Goal: Information Seeking & Learning: Learn about a topic

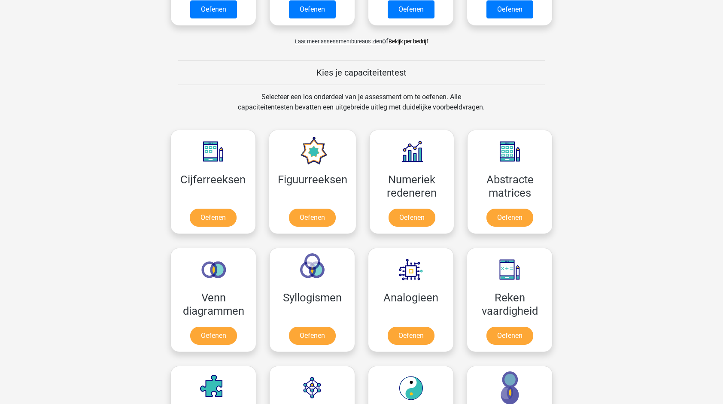
scroll to position [301, 0]
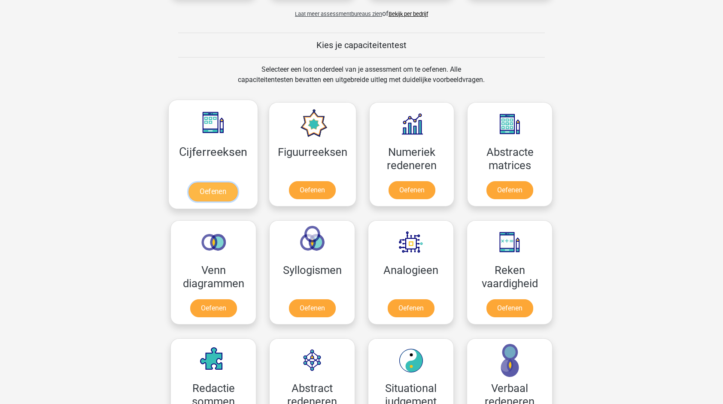
click at [216, 184] on link "Oefenen" at bounding box center [212, 191] width 49 height 19
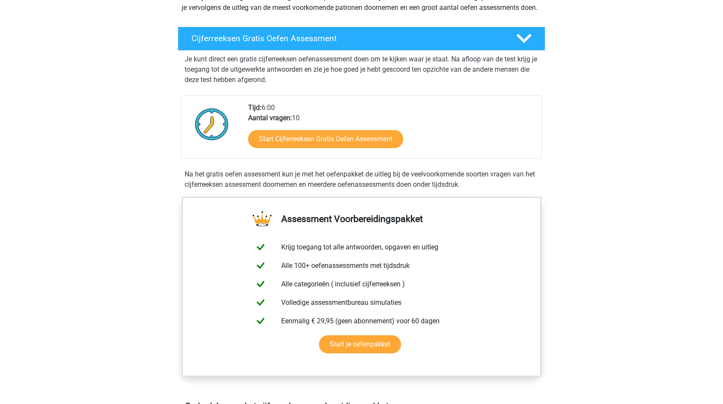
scroll to position [129, 0]
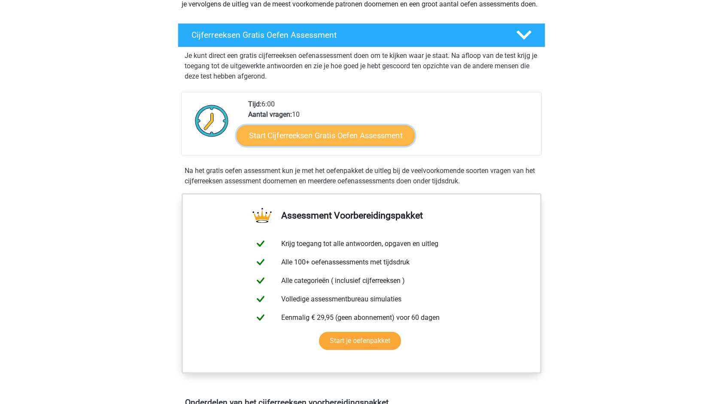
click at [294, 146] on link "Start Cijferreeksen Gratis Oefen Assessment" at bounding box center [326, 135] width 178 height 21
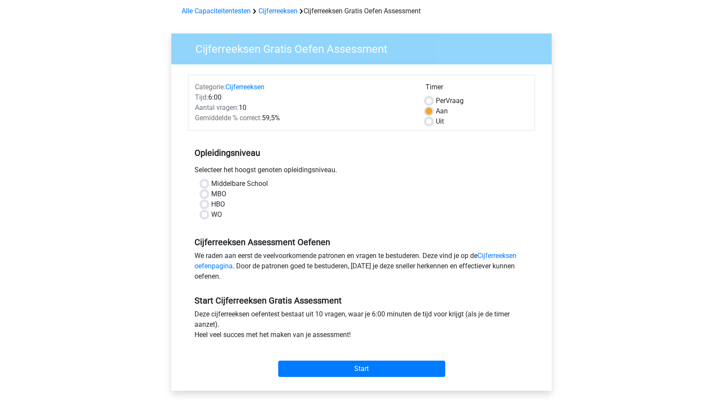
scroll to position [43, 0]
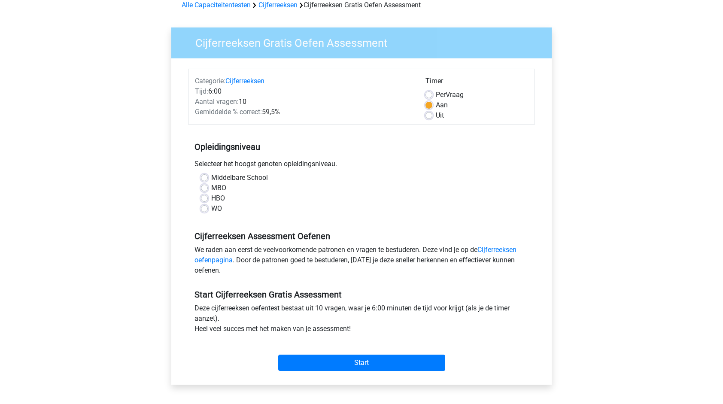
click at [211, 189] on label "MBO" at bounding box center [218, 188] width 15 height 10
click at [203, 189] on input "MBO" at bounding box center [204, 187] width 7 height 9
radio input "true"
click at [325, 361] on input "Start" at bounding box center [361, 363] width 167 height 16
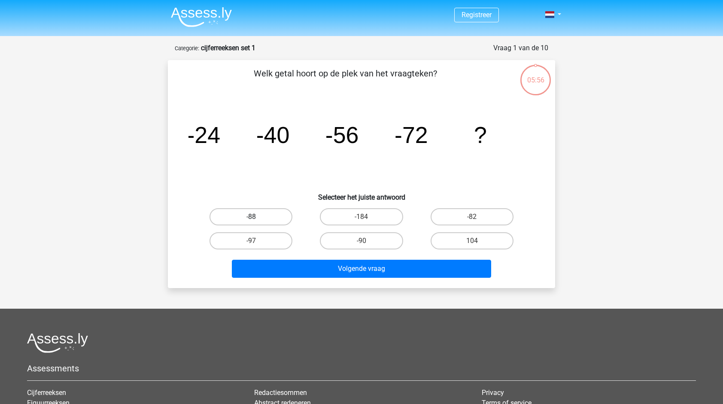
click at [242, 219] on label "-88" at bounding box center [251, 216] width 83 height 17
click at [251, 219] on input "-88" at bounding box center [254, 220] width 6 height 6
radio input "true"
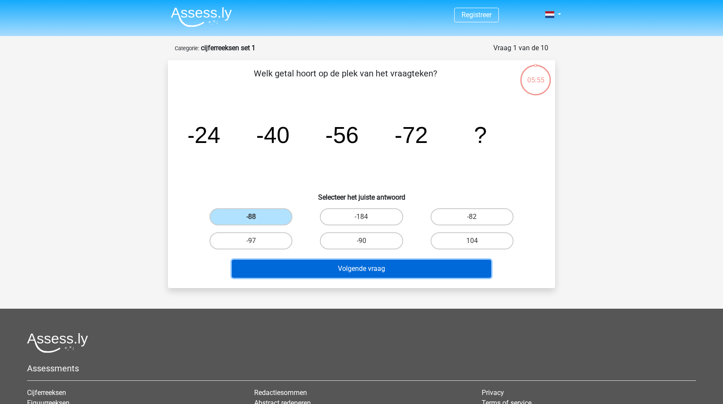
click at [377, 268] on button "Volgende vraag" at bounding box center [362, 269] width 260 height 18
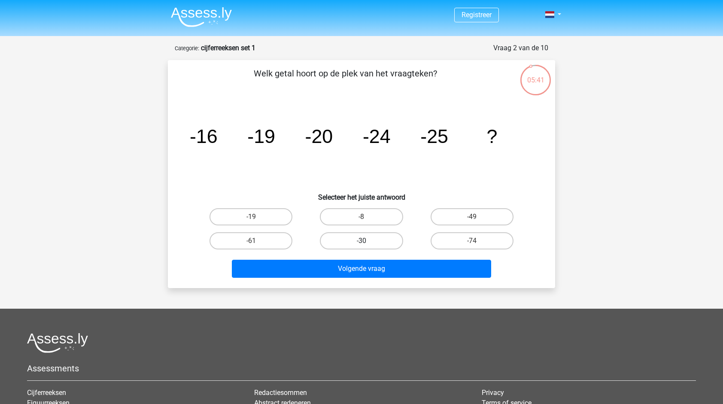
click at [348, 245] on label "-30" at bounding box center [361, 240] width 83 height 17
click at [362, 245] on input "-30" at bounding box center [365, 244] width 6 height 6
radio input "true"
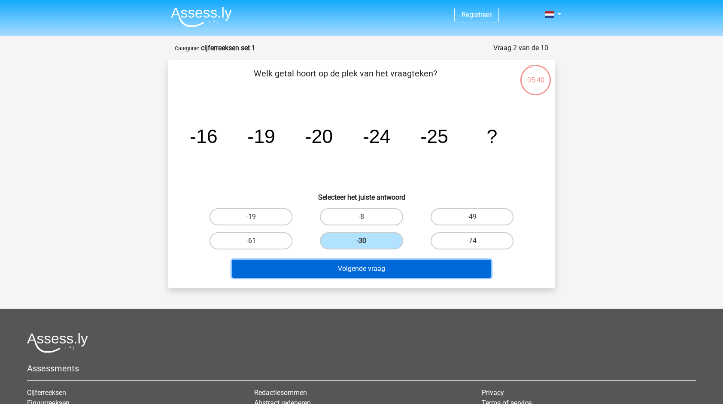
click at [359, 277] on button "Volgende vraag" at bounding box center [362, 269] width 260 height 18
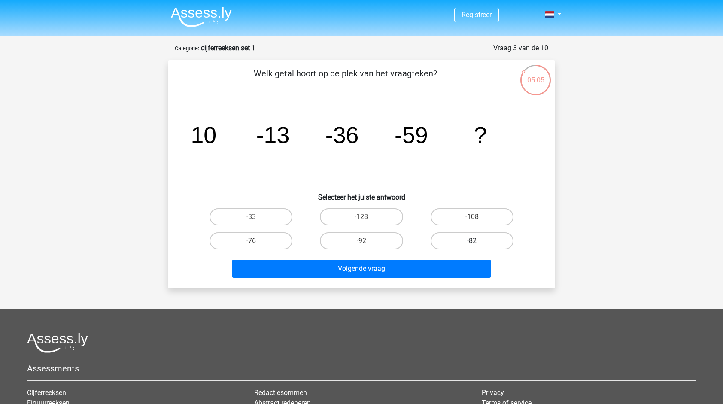
click at [476, 240] on label "-82" at bounding box center [472, 240] width 83 height 17
click at [476, 241] on input "-82" at bounding box center [475, 244] width 6 height 6
radio input "true"
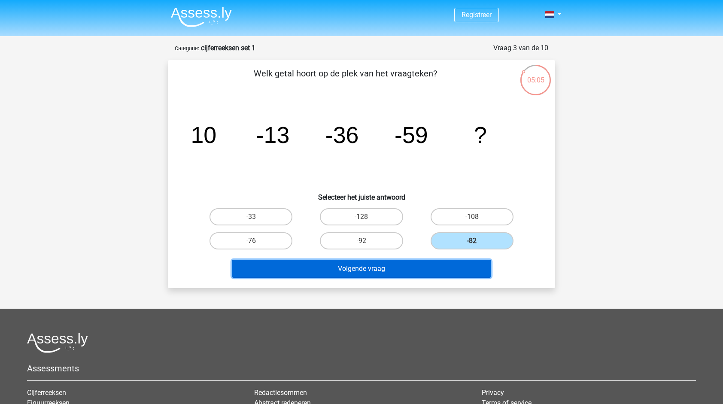
click at [461, 274] on button "Volgende vraag" at bounding box center [362, 269] width 260 height 18
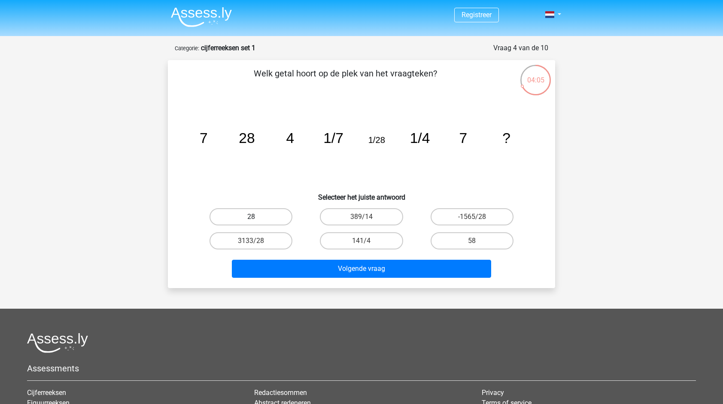
click at [237, 219] on label "28" at bounding box center [251, 216] width 83 height 17
click at [251, 219] on input "28" at bounding box center [254, 220] width 6 height 6
radio input "true"
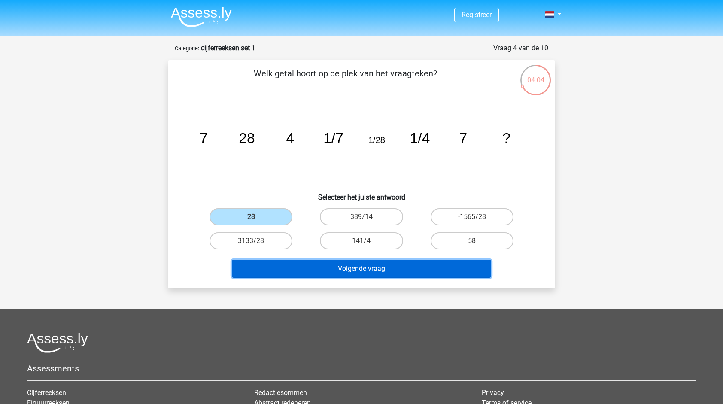
click at [341, 268] on button "Volgende vraag" at bounding box center [362, 269] width 260 height 18
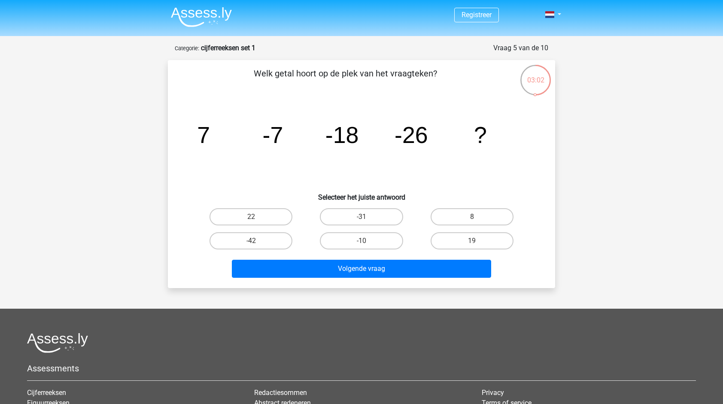
click at [236, 138] on icon "image/svg+xml 7 -7 -18 -26 ?" at bounding box center [361, 143] width 346 height 87
click at [305, 137] on icon "image/svg+xml 7 -7 -18 -26 ?" at bounding box center [361, 143] width 346 height 87
click at [369, 140] on icon "image/svg+xml 7 -7 -18 -26 ?" at bounding box center [361, 143] width 346 height 87
click at [363, 216] on label "-31" at bounding box center [361, 216] width 83 height 17
click at [363, 217] on input "-31" at bounding box center [365, 220] width 6 height 6
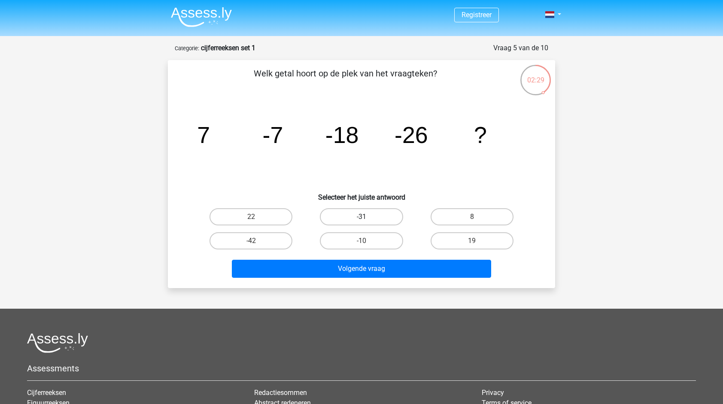
radio input "true"
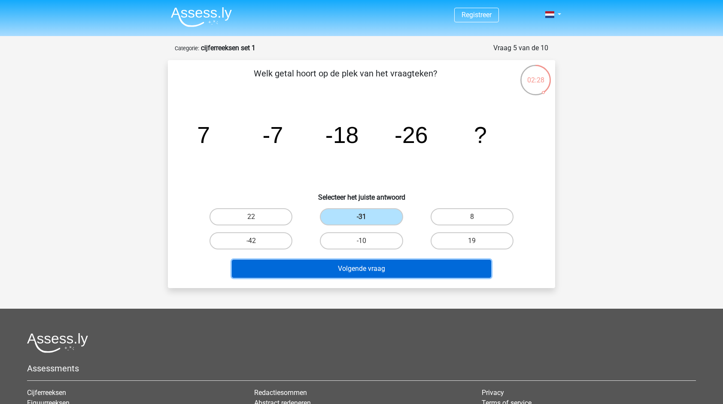
click at [382, 268] on button "Volgende vraag" at bounding box center [362, 269] width 260 height 18
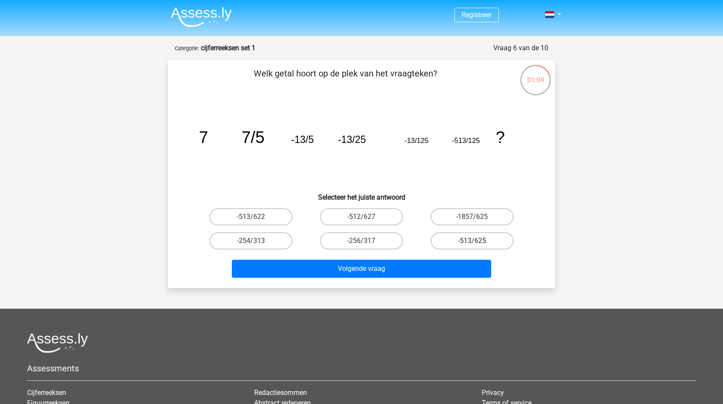
click at [467, 240] on label "-513/625" at bounding box center [472, 240] width 83 height 17
click at [472, 241] on input "-513/625" at bounding box center [475, 244] width 6 height 6
radio input "true"
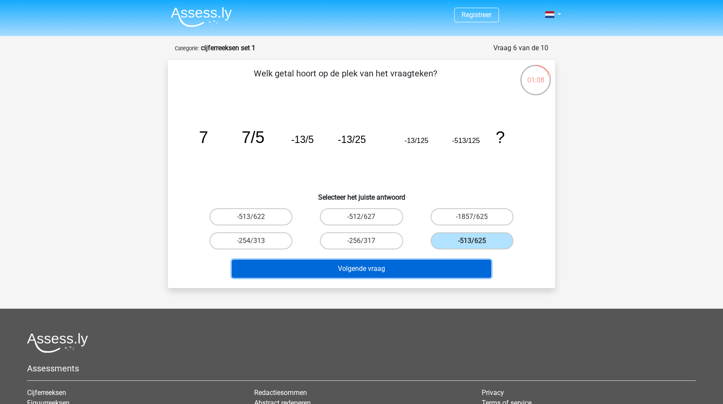
click at [445, 265] on button "Volgende vraag" at bounding box center [362, 269] width 260 height 18
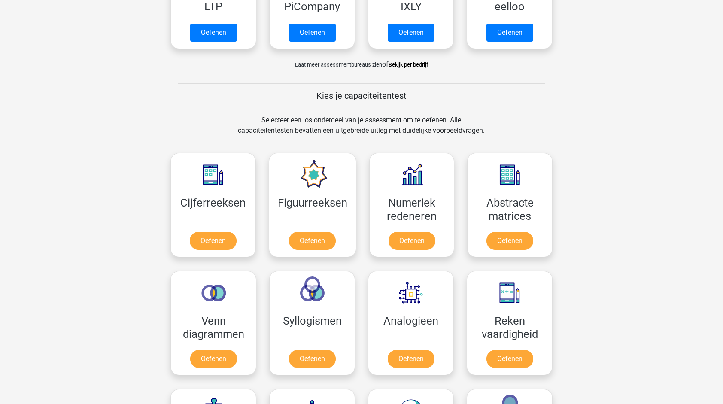
scroll to position [258, 0]
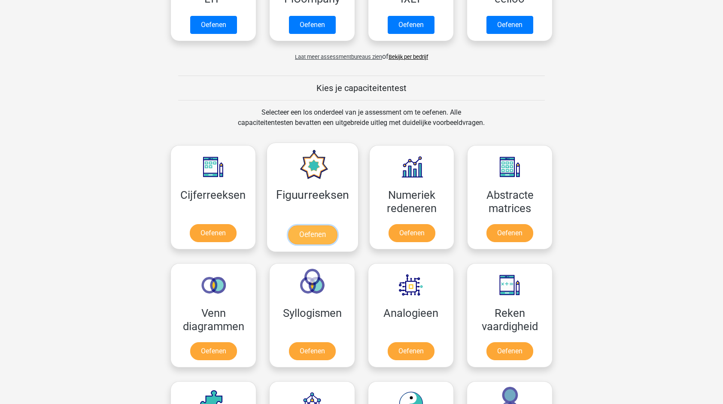
click at [312, 237] on link "Oefenen" at bounding box center [312, 234] width 49 height 19
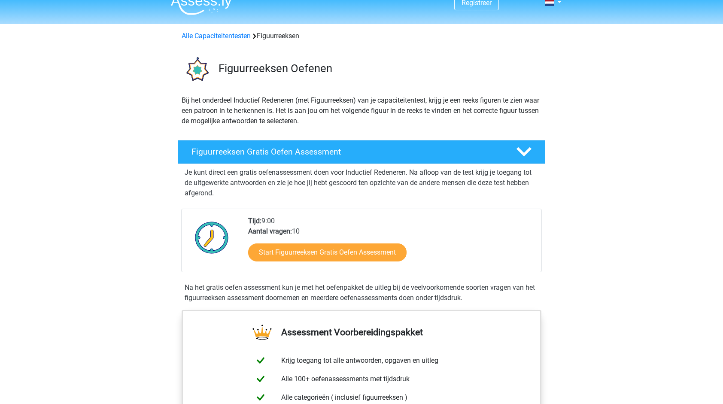
scroll to position [43, 0]
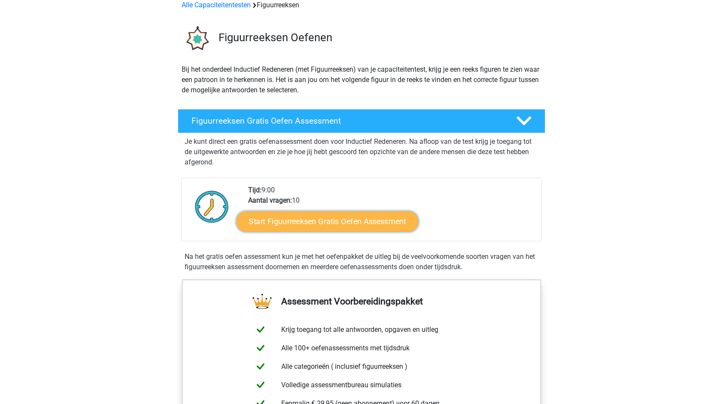
click at [350, 217] on link "Start Figuurreeksen Gratis Oefen Assessment" at bounding box center [328, 221] width 182 height 21
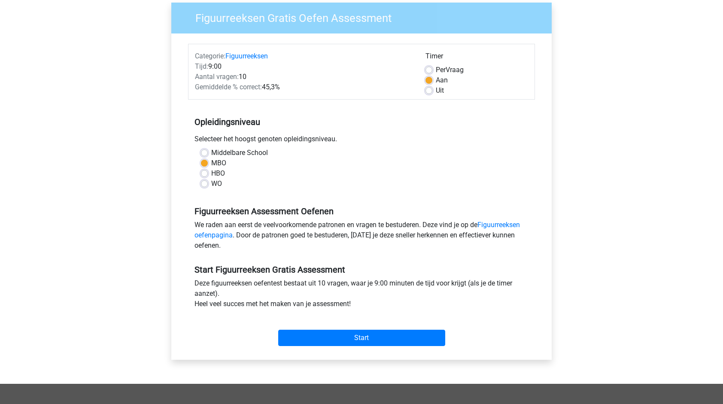
scroll to position [86, 0]
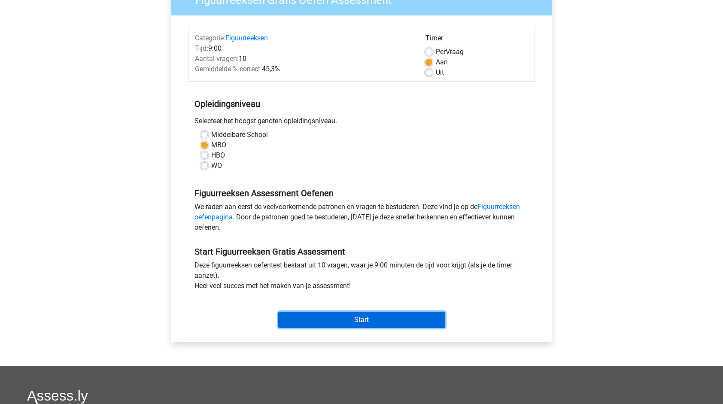
click at [363, 319] on input "Start" at bounding box center [361, 320] width 167 height 16
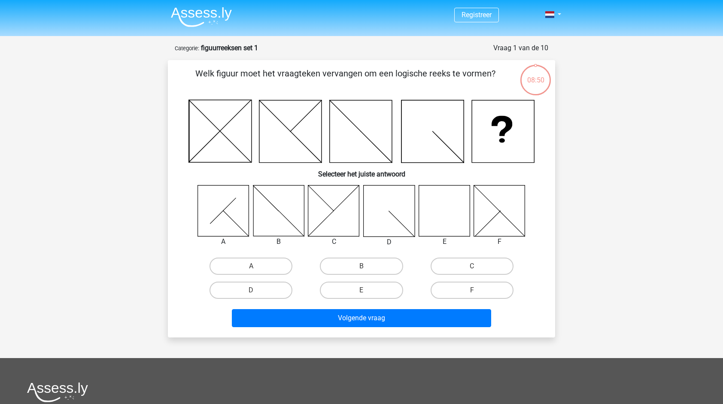
click at [446, 202] on icon at bounding box center [444, 210] width 51 height 51
click at [354, 286] on label "E" at bounding box center [361, 290] width 83 height 17
click at [362, 290] on input "E" at bounding box center [365, 293] width 6 height 6
radio input "true"
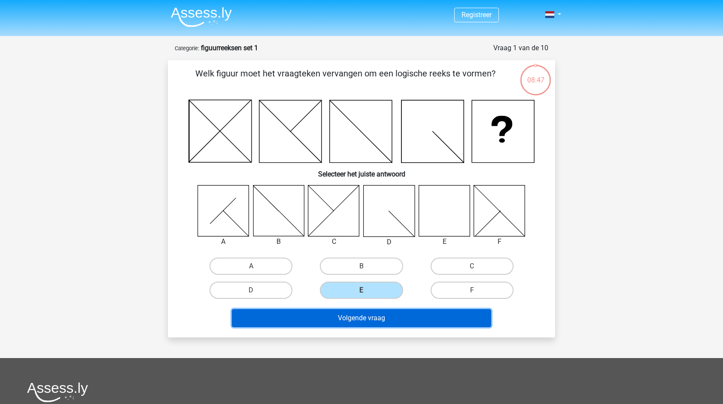
click at [370, 319] on button "Volgende vraag" at bounding box center [362, 318] width 260 height 18
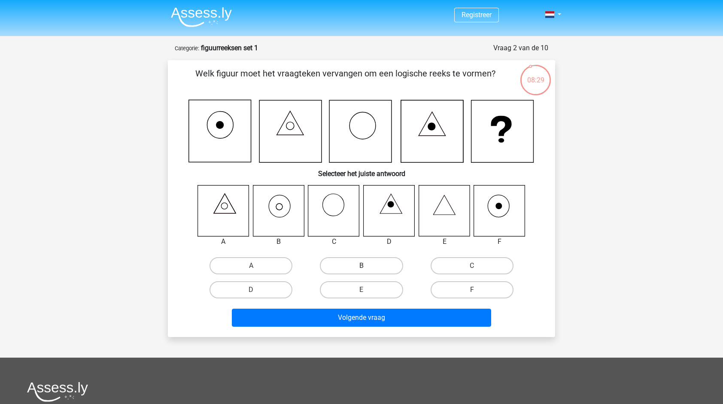
click at [359, 263] on label "B" at bounding box center [361, 265] width 83 height 17
click at [362, 266] on input "B" at bounding box center [365, 269] width 6 height 6
radio input "true"
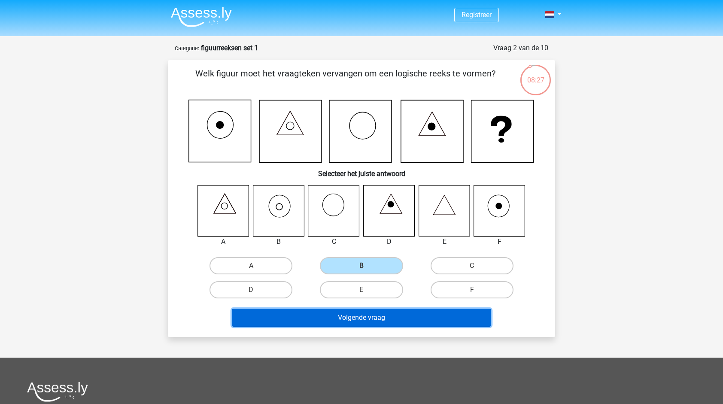
click at [396, 324] on button "Volgende vraag" at bounding box center [362, 318] width 260 height 18
